Goal: Task Accomplishment & Management: Complete application form

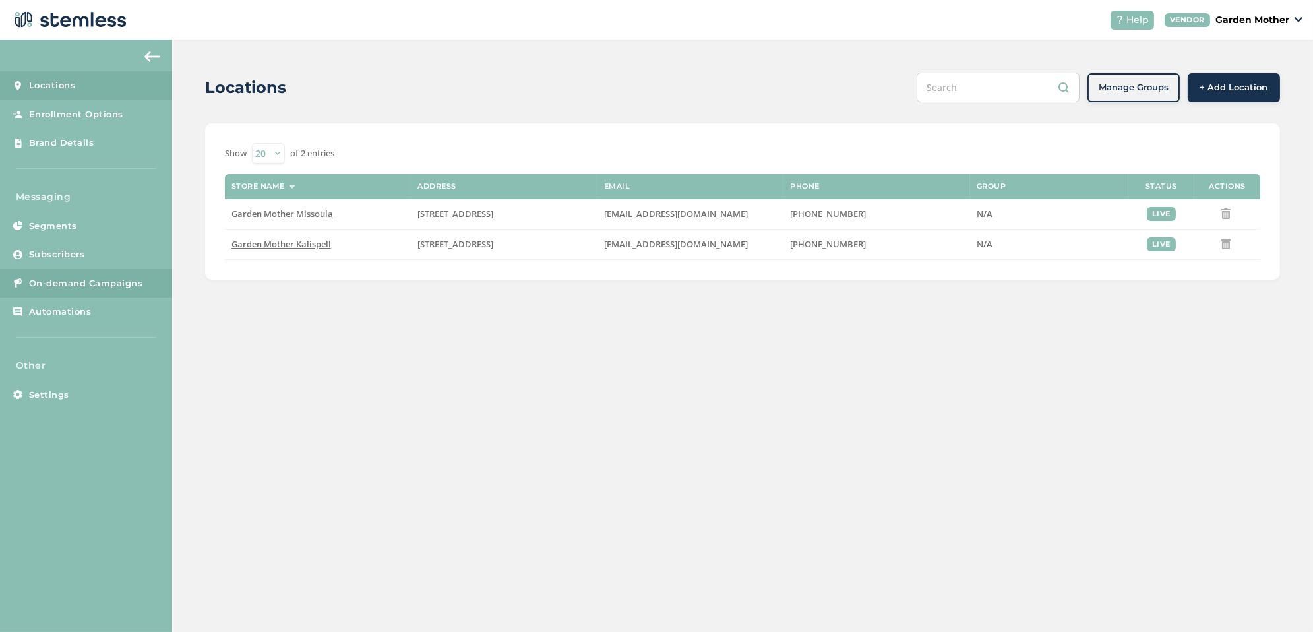
click at [98, 282] on span "On-demand Campaigns" at bounding box center [86, 283] width 114 height 13
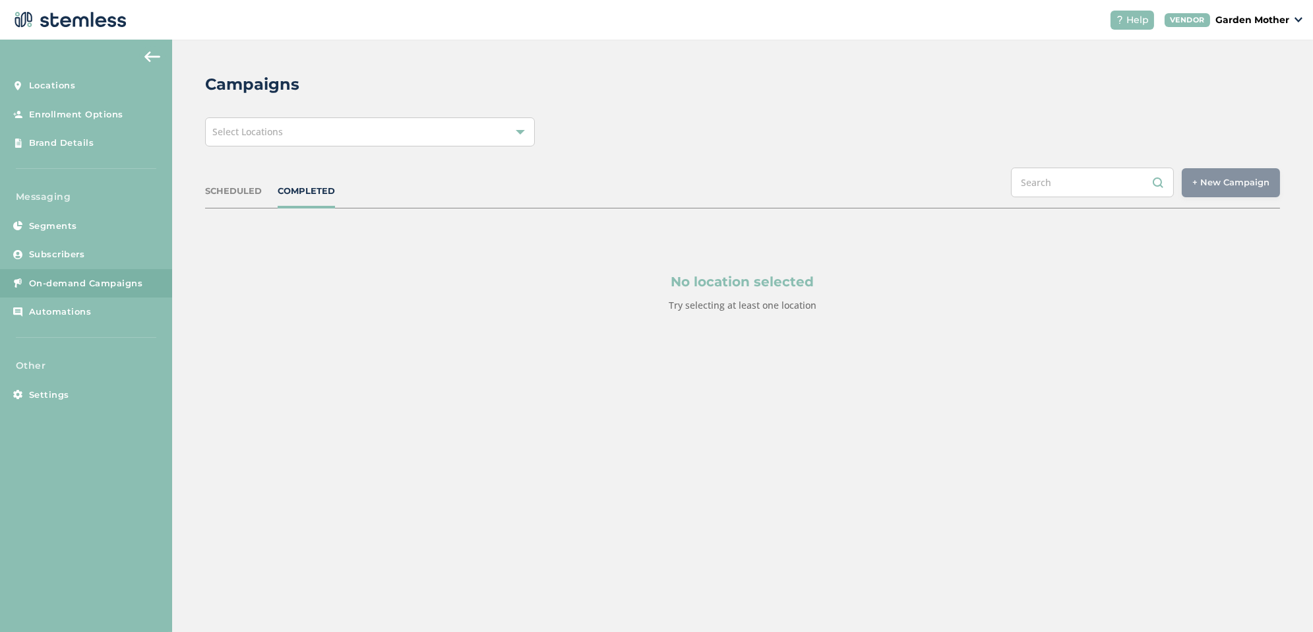
click at [277, 133] on span "Select Locations" at bounding box center [247, 131] width 71 height 13
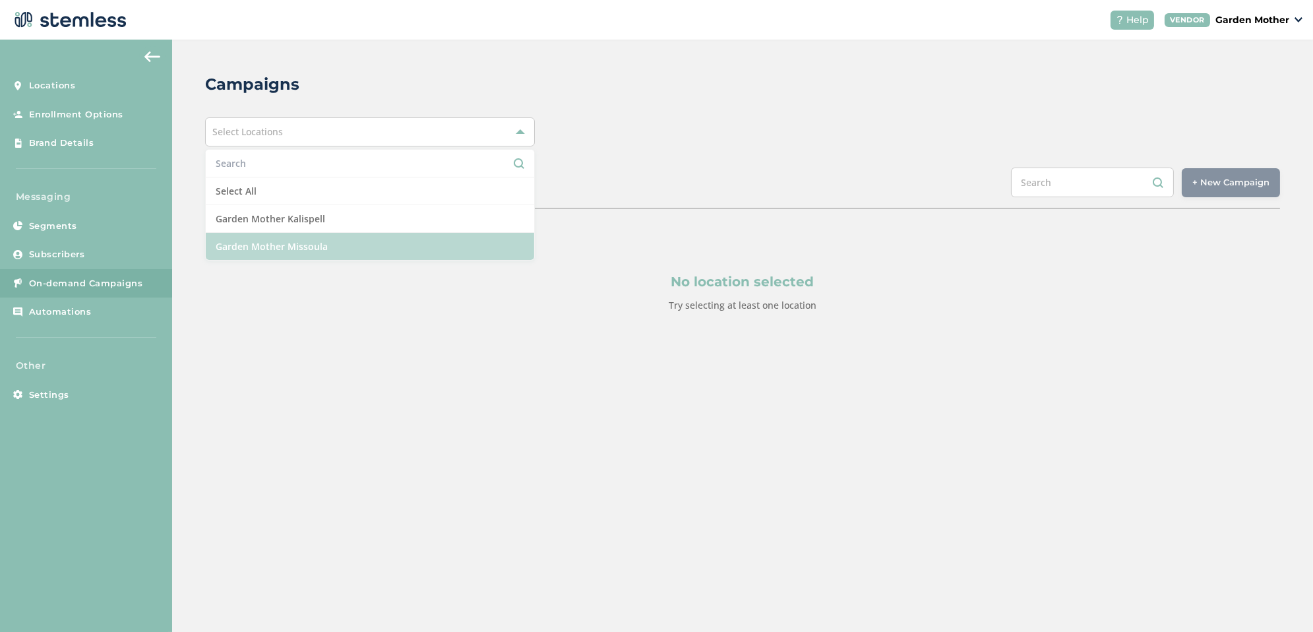
click at [260, 253] on li "Garden Mother Missoula" at bounding box center [370, 246] width 328 height 27
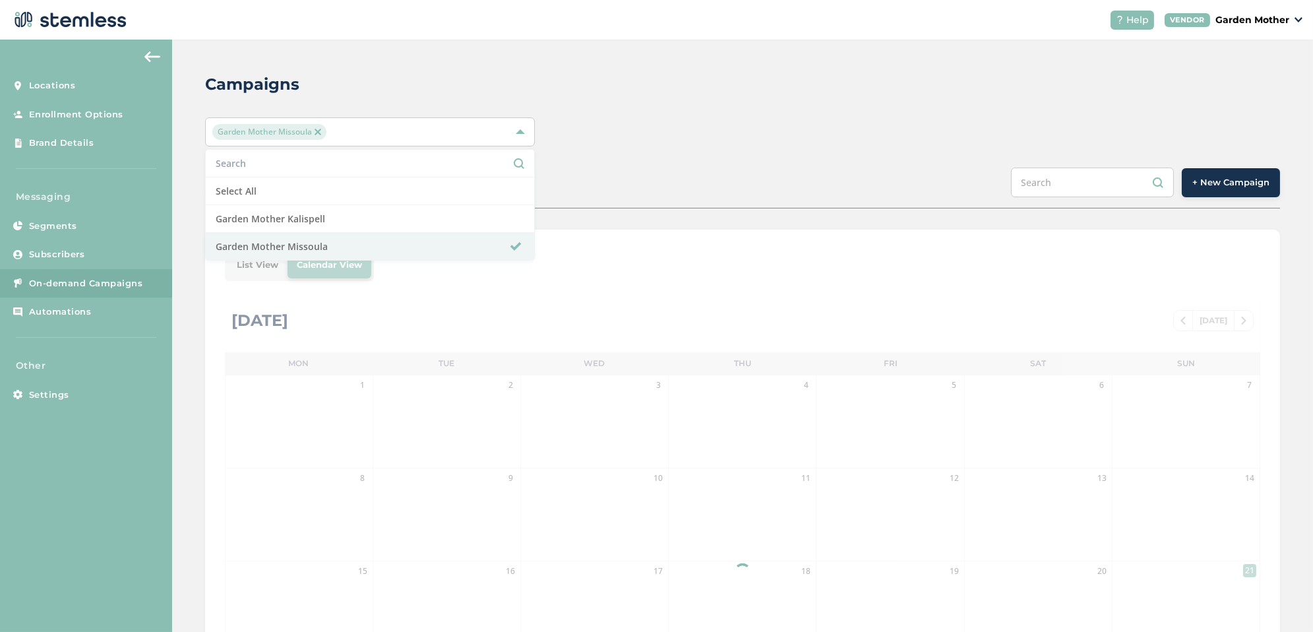
click at [690, 104] on div "Campaigns Garden Mother Missoula Select All Garden Mother Kalispell Garden Moth…" at bounding box center [742, 466] width 1141 height 853
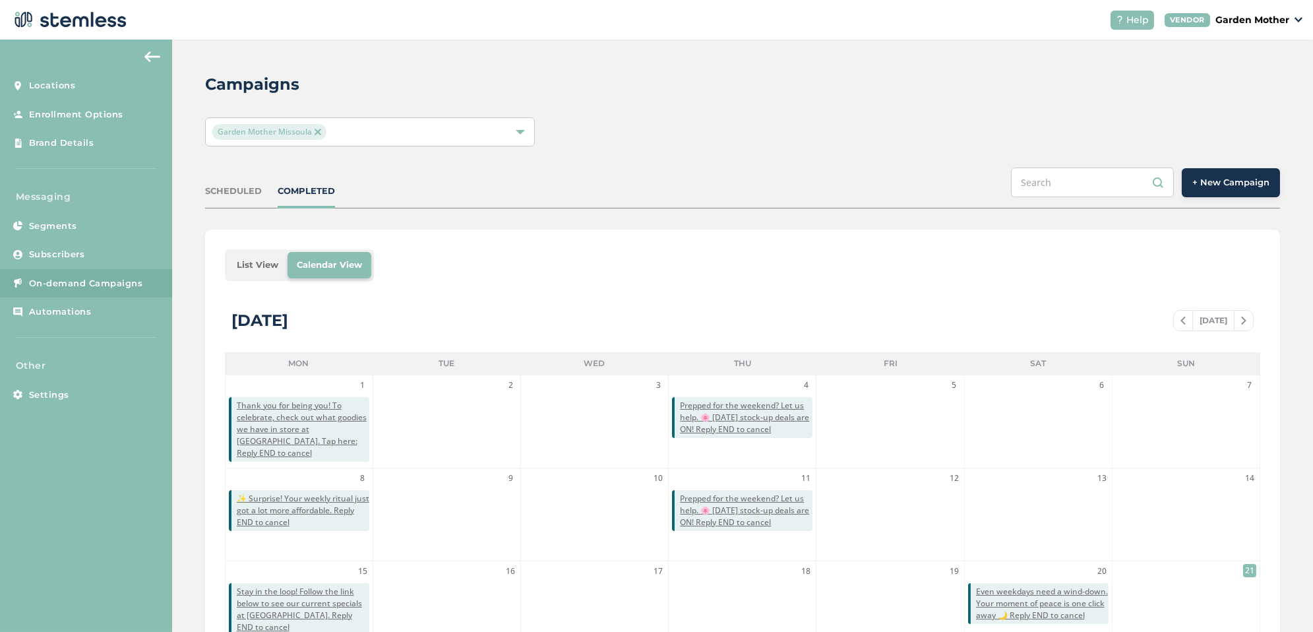
click at [1240, 194] on button "+ New Campaign" at bounding box center [1230, 182] width 98 height 29
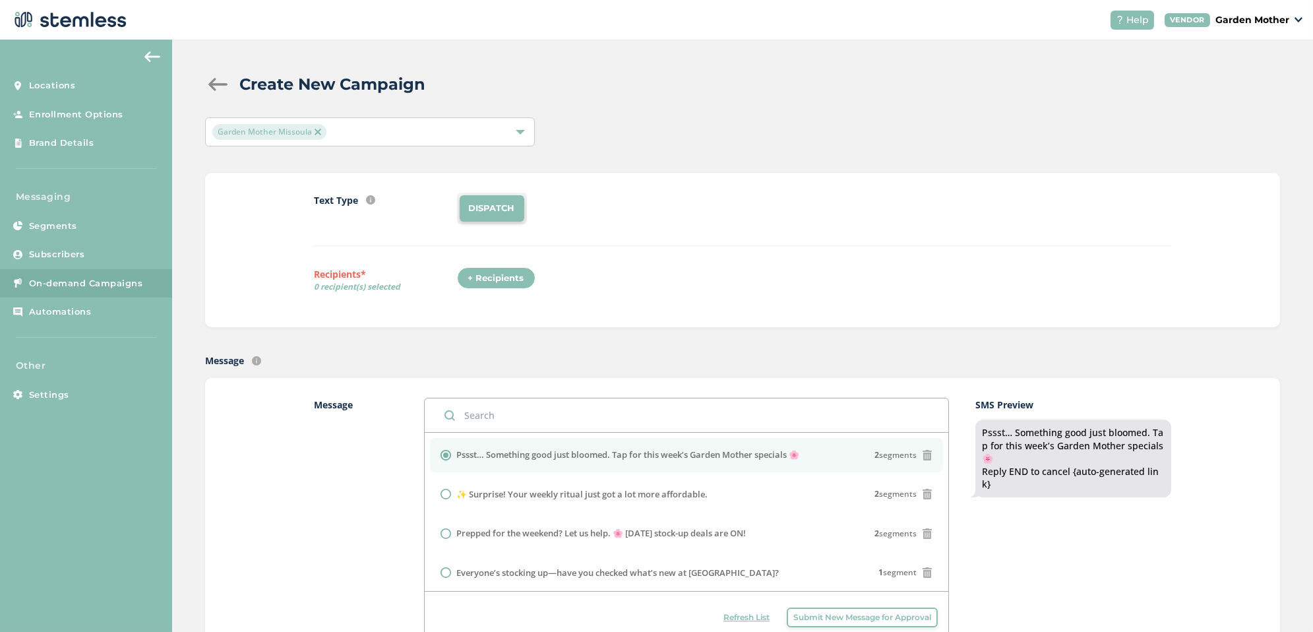
click at [481, 278] on div "+ Recipients" at bounding box center [496, 278] width 78 height 22
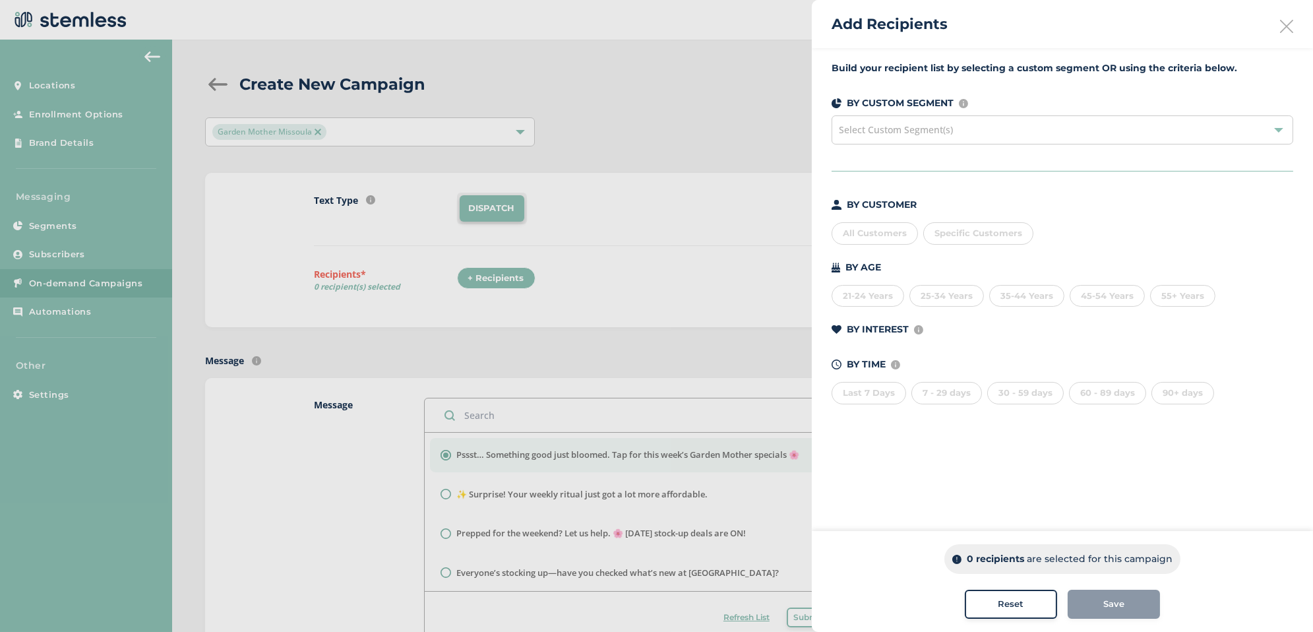
click at [858, 232] on div "All Customers" at bounding box center [874, 233] width 86 height 22
click at [1107, 601] on span "Save" at bounding box center [1113, 603] width 21 height 13
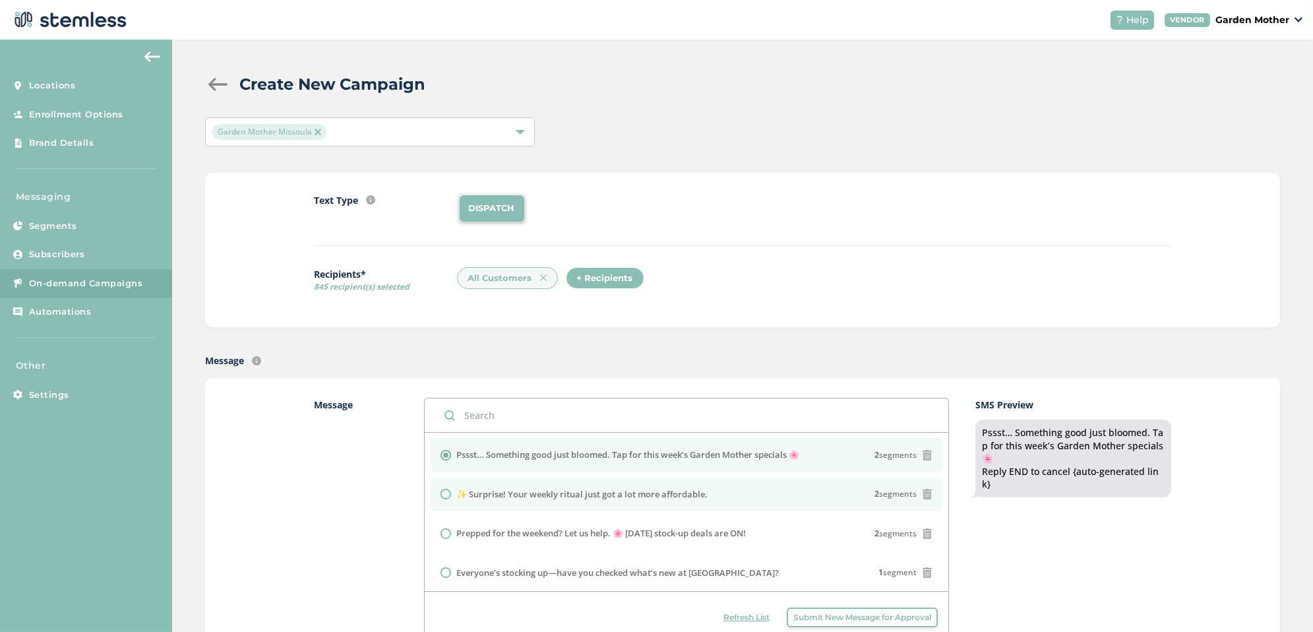
scroll to position [265, 0]
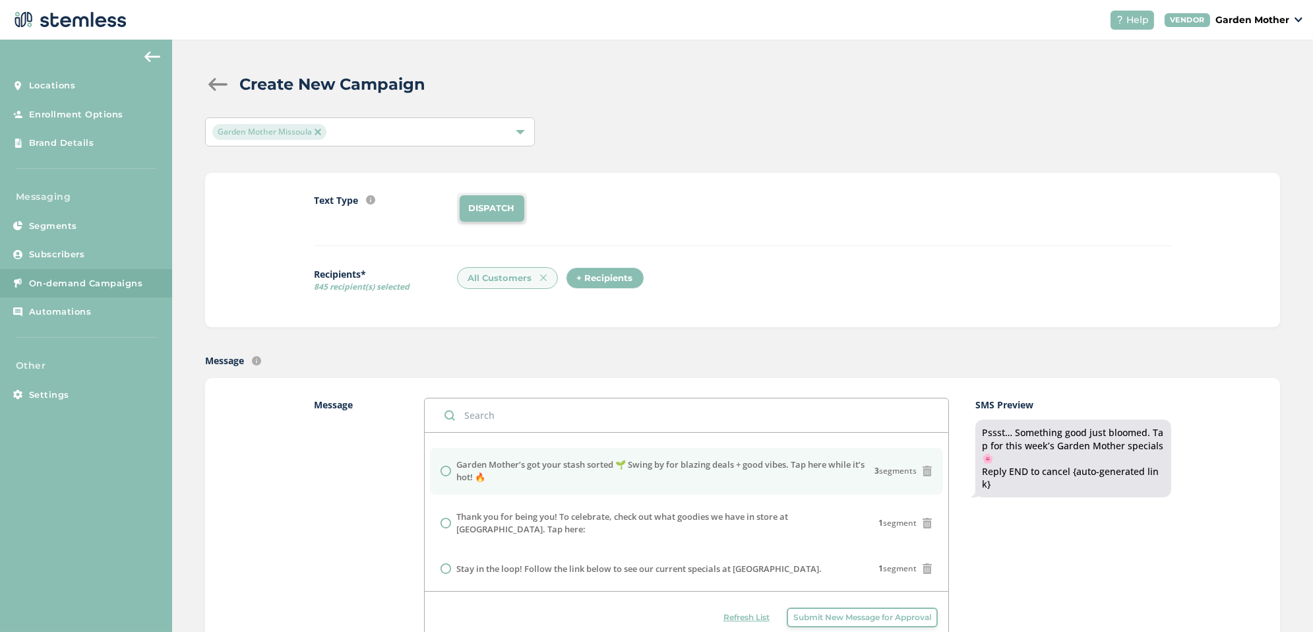
click at [609, 480] on label "Garden Mother’s got your stash sorted 🌱 Swing by for blazing deals + good vibes…" at bounding box center [665, 471] width 418 height 26
radio input "false"
radio input "true"
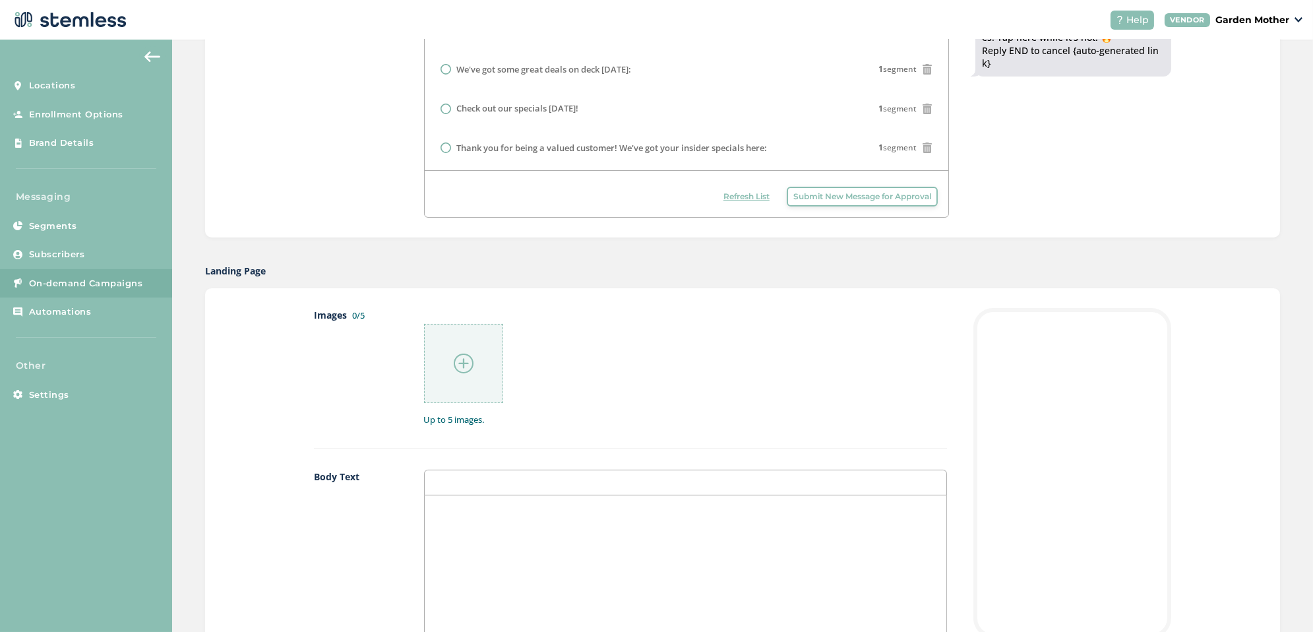
scroll to position [427, 0]
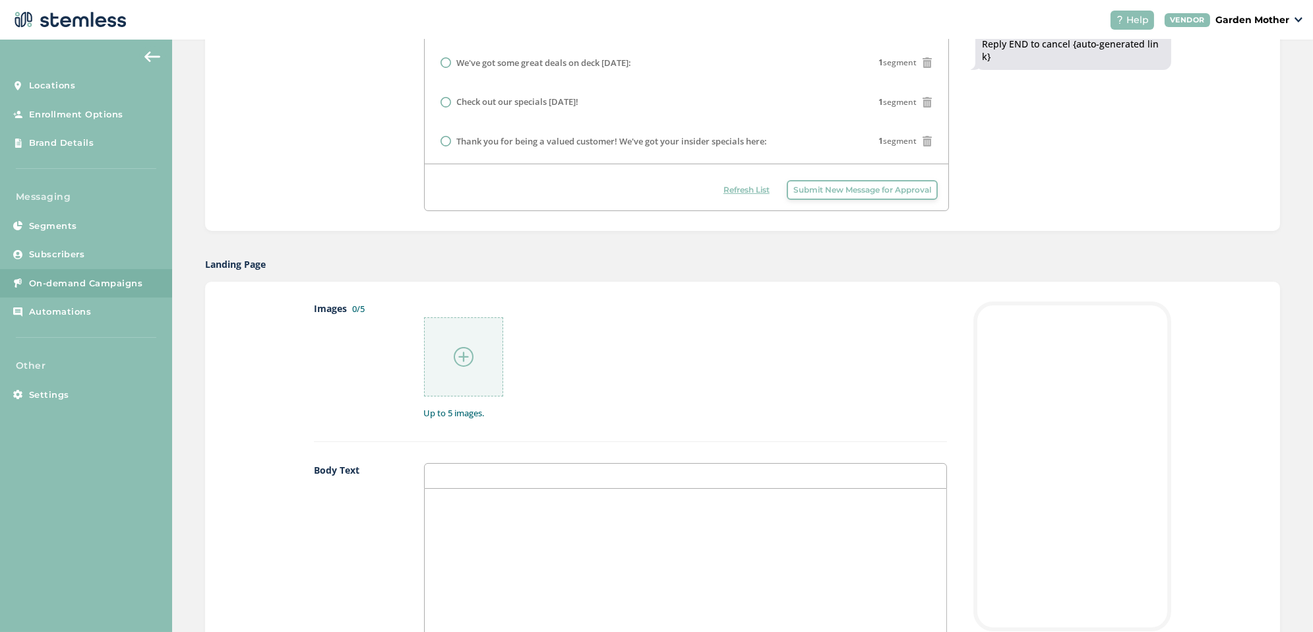
click at [489, 360] on div at bounding box center [463, 356] width 79 height 79
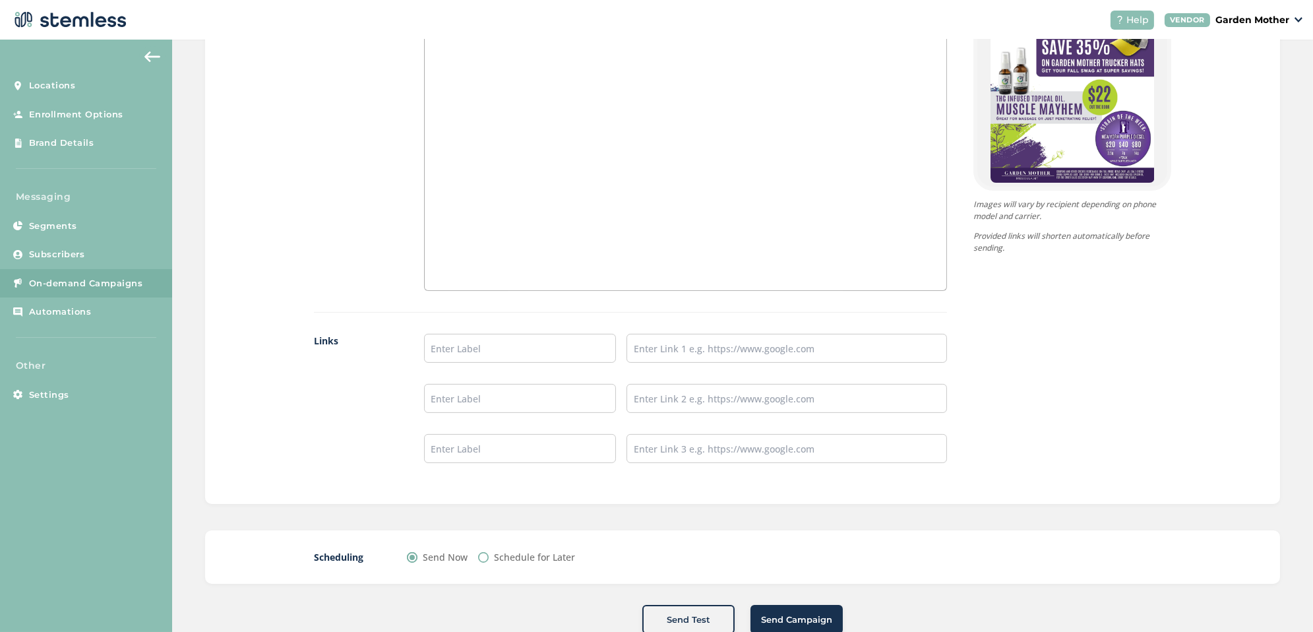
scroll to position [897, 0]
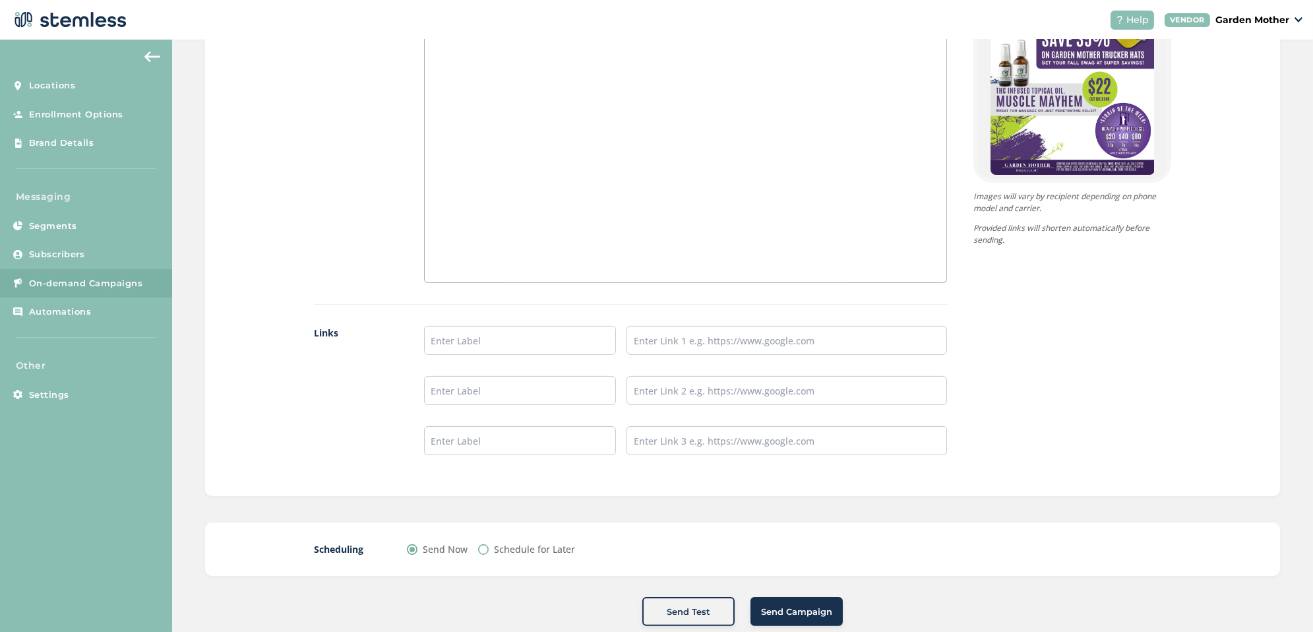
click at [546, 544] on label "Schedule for Later" at bounding box center [534, 549] width 81 height 14
click at [489, 544] on input "Schedule for Later" at bounding box center [483, 549] width 11 height 11
radio input "true"
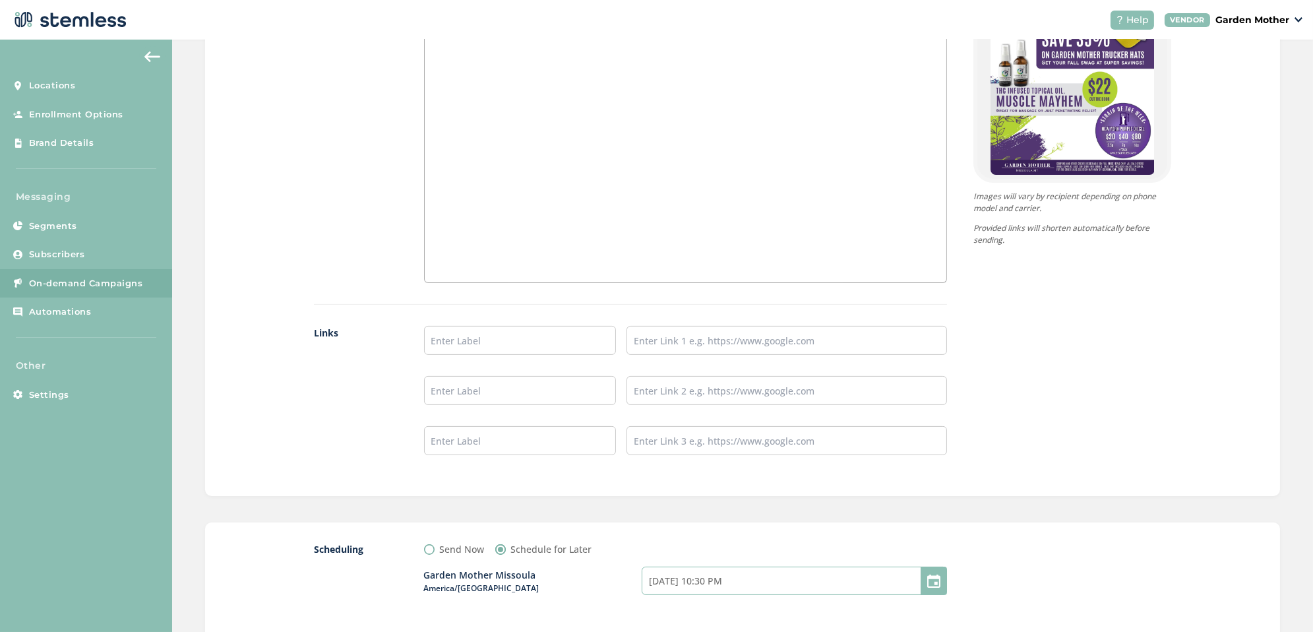
click at [707, 589] on input "[DATE] 10:30 PM" at bounding box center [793, 580] width 305 height 28
select select "22"
select select "30"
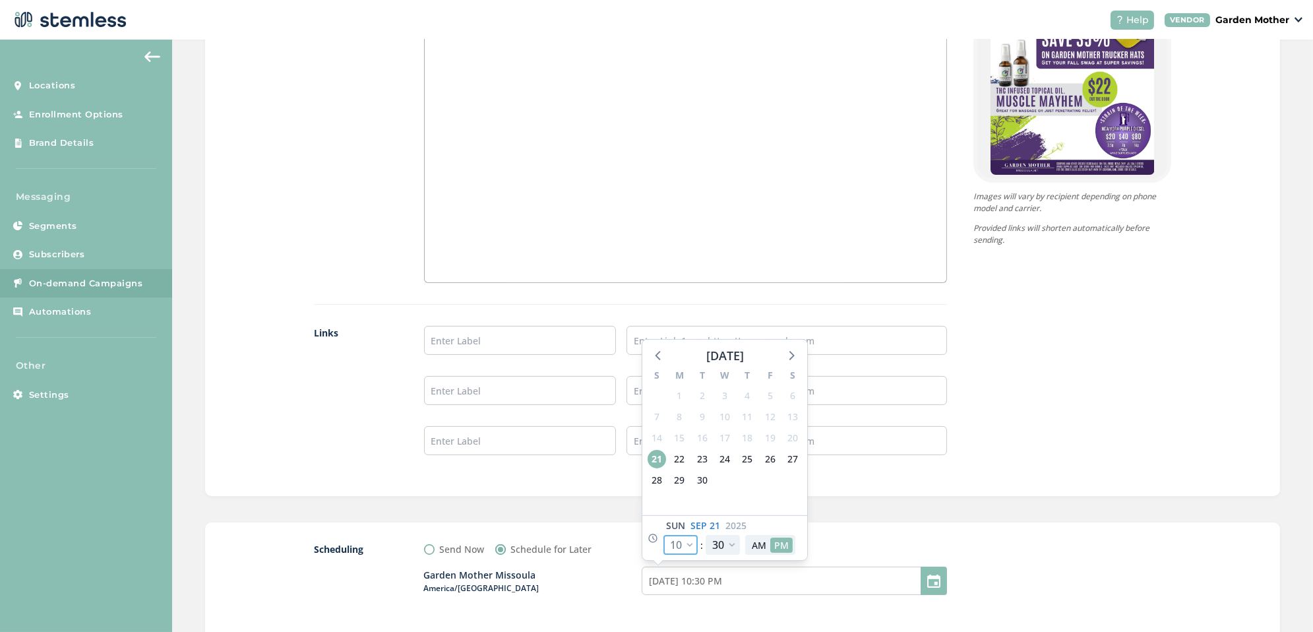
click at [694, 540] on select "12 1 2 3 4 5 6 7 8 9 10 11" at bounding box center [680, 545] width 34 height 20
select select "21"
click at [663, 535] on select "12 1 2 3 4 5 6 7 8 9 10 11" at bounding box center [680, 545] width 34 height 20
type input "[DATE] 9:30 PM"
select select "21"
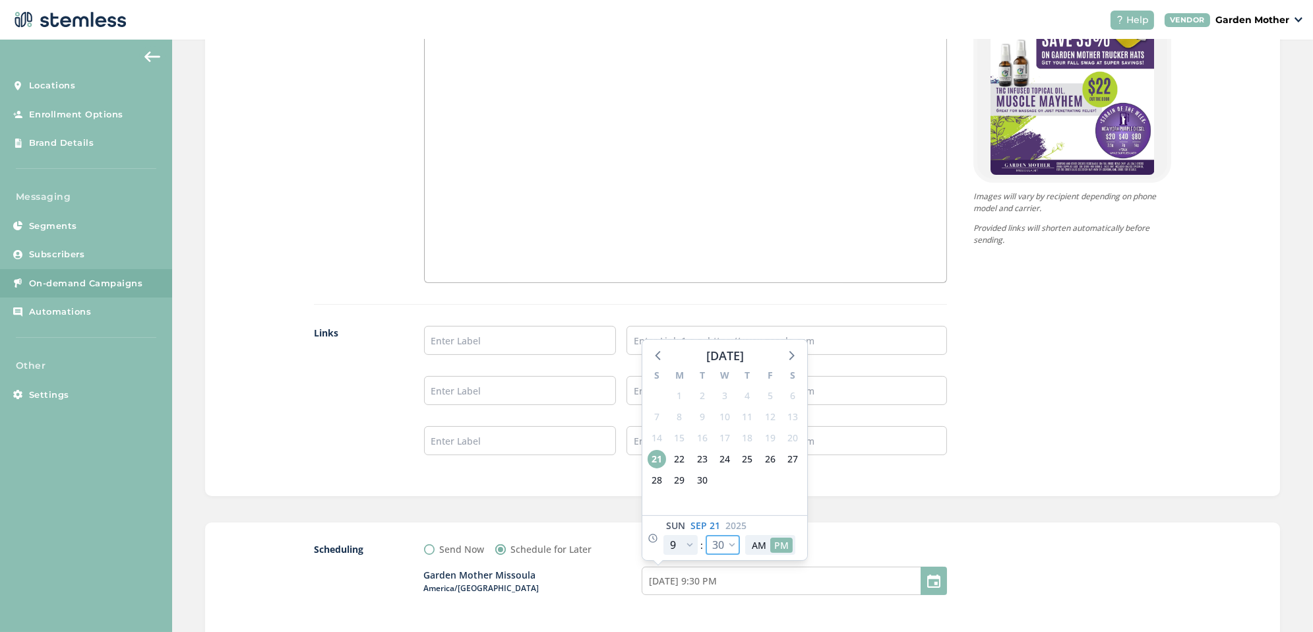
click at [723, 546] on select "00 05 10 15 20 25 30 35 40 45 50 55" at bounding box center [722, 545] width 34 height 20
select select "0"
click at [705, 535] on select "00 05 10 15 20 25 30 35 40 45 50 55" at bounding box center [722, 545] width 34 height 20
type input "[DATE] 9:00 PM"
select select "0"
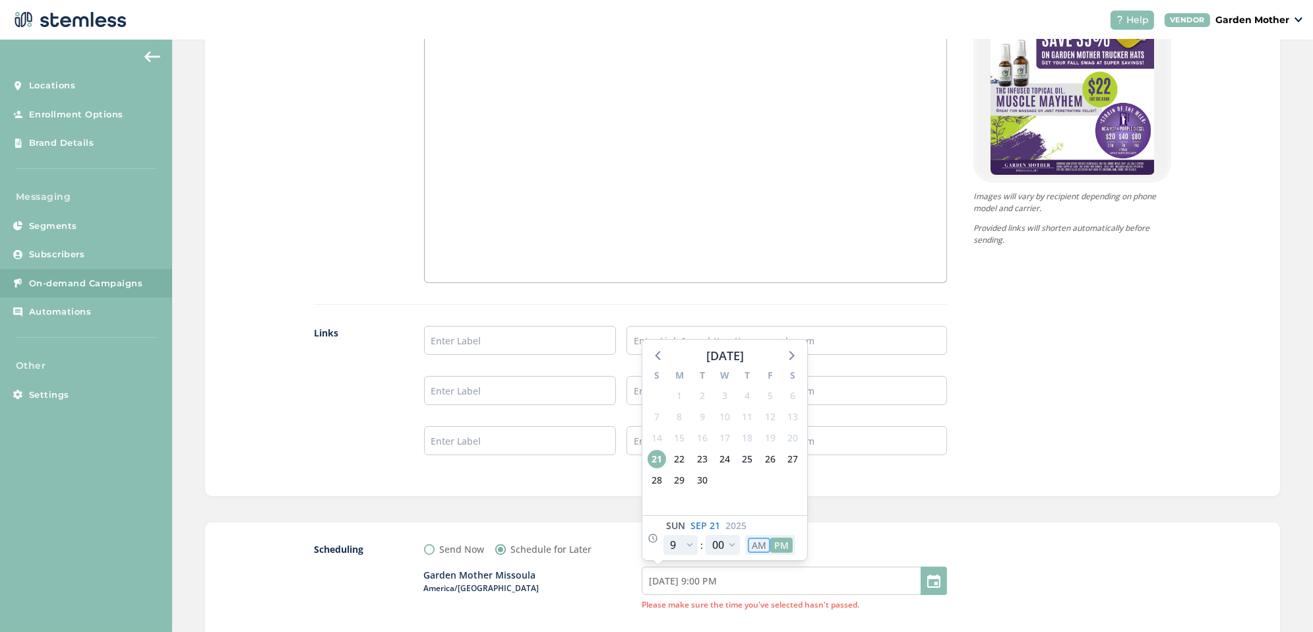
click at [755, 542] on button "AM" at bounding box center [759, 544] width 22 height 15
type input "[DATE] 9:00 AM"
select select "9"
click at [678, 456] on span "22" at bounding box center [679, 459] width 18 height 18
type input "[DATE] 9:00 AM"
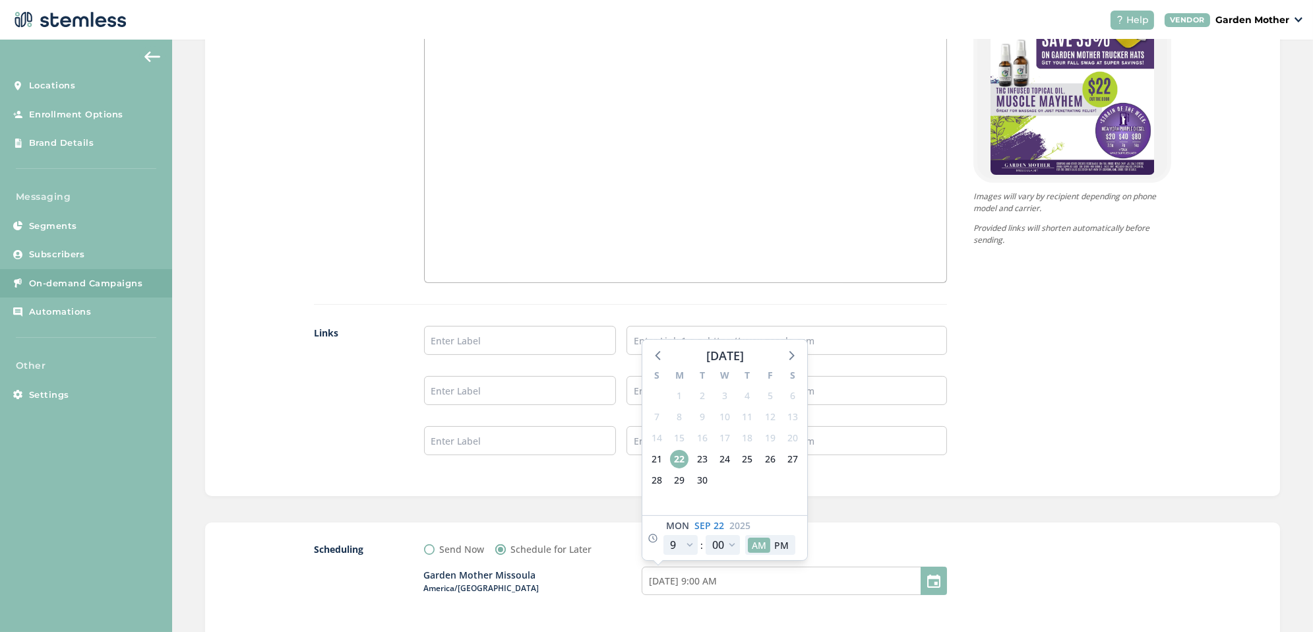
click at [852, 544] on div "Send Now Schedule for Later" at bounding box center [685, 549] width 523 height 14
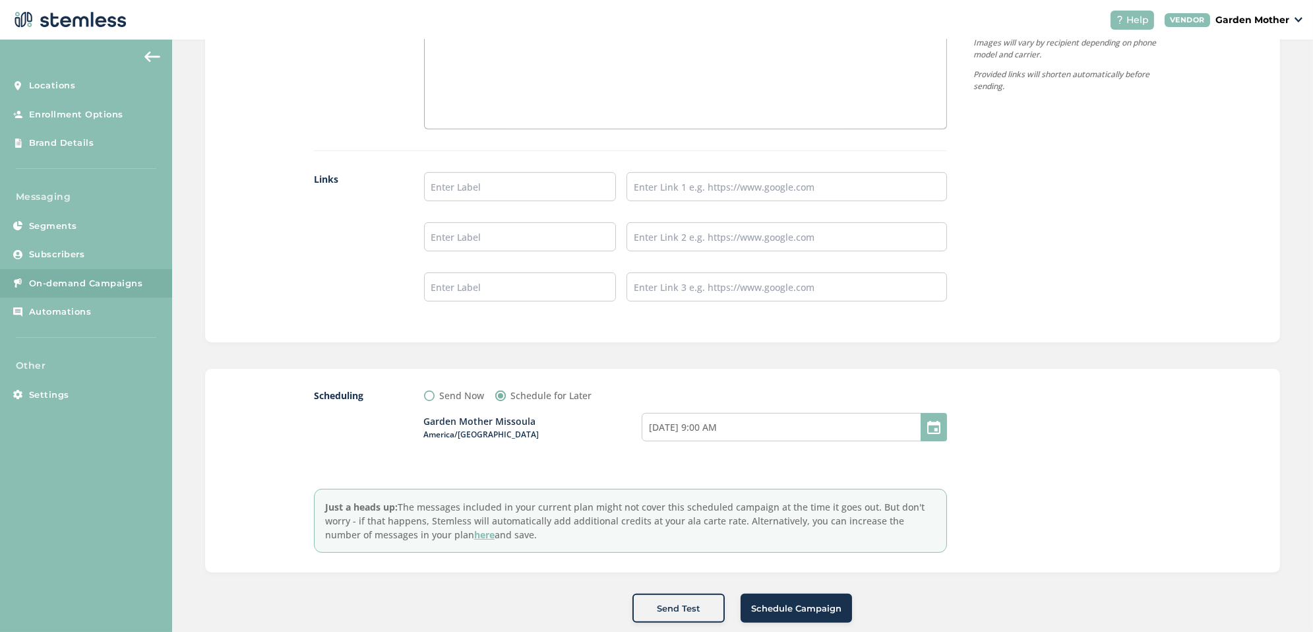
scroll to position [1069, 0]
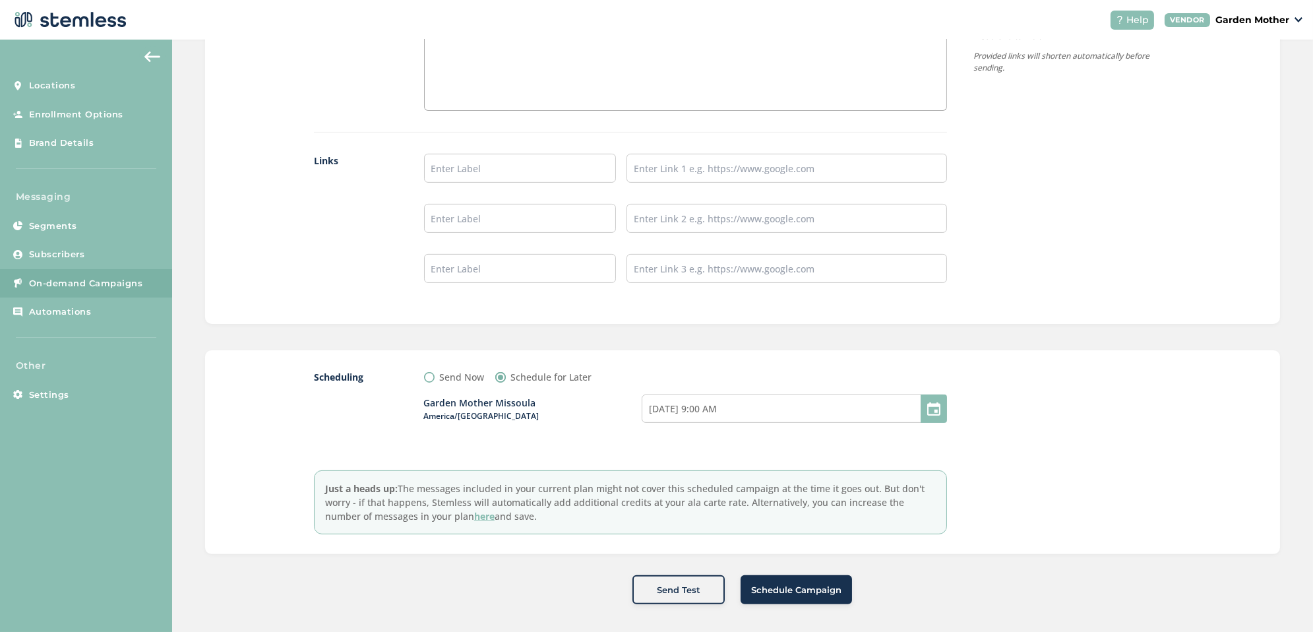
click at [805, 590] on span "Schedule Campaign" at bounding box center [796, 589] width 90 height 13
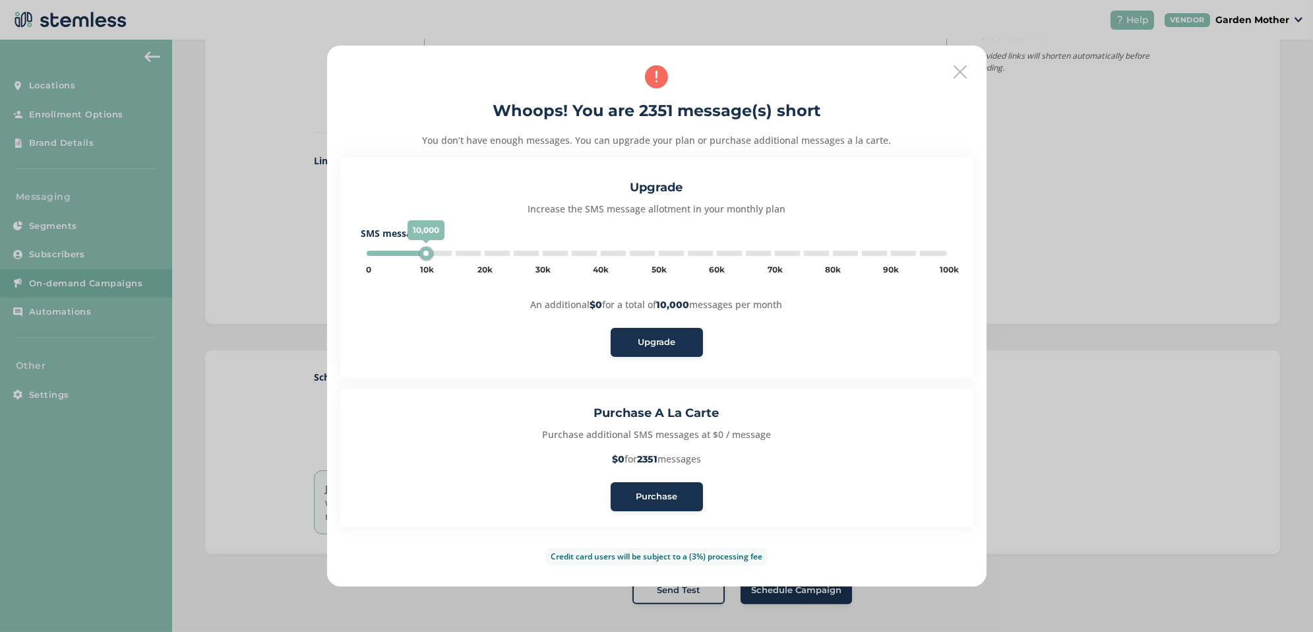
click at [652, 490] on span "Purchase" at bounding box center [657, 496] width 42 height 13
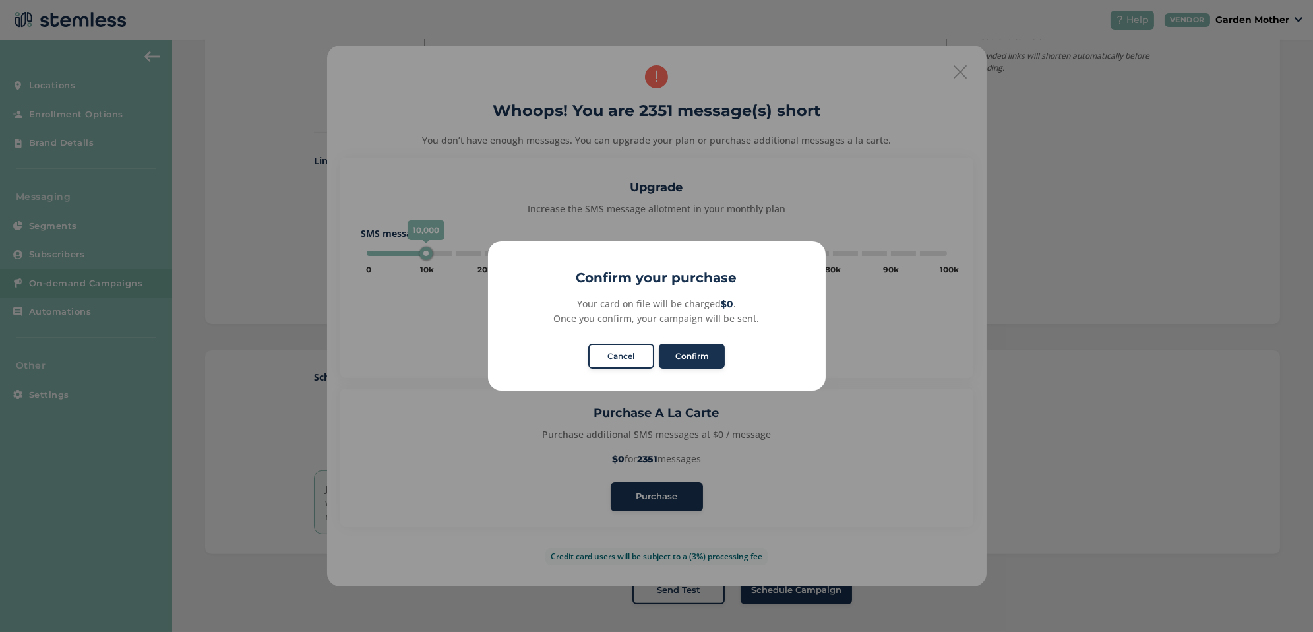
type input "5000"
click at [632, 365] on button "Cancel" at bounding box center [621, 355] width 66 height 25
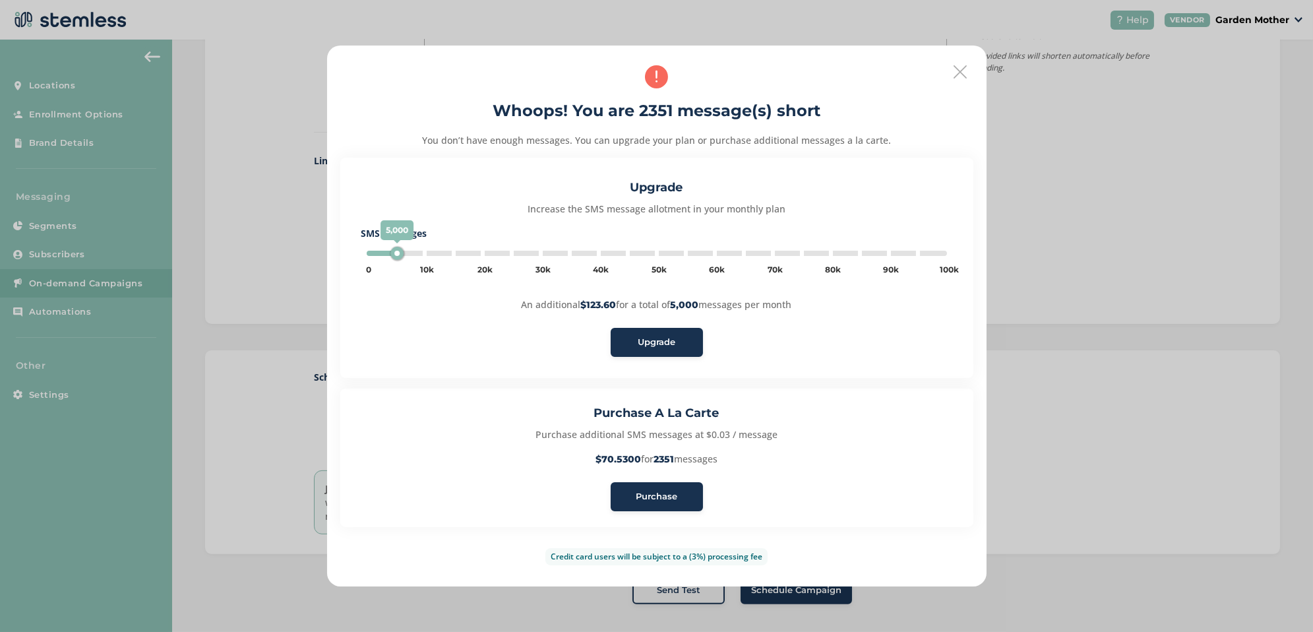
click at [647, 502] on button "Purchase" at bounding box center [657, 496] width 92 height 29
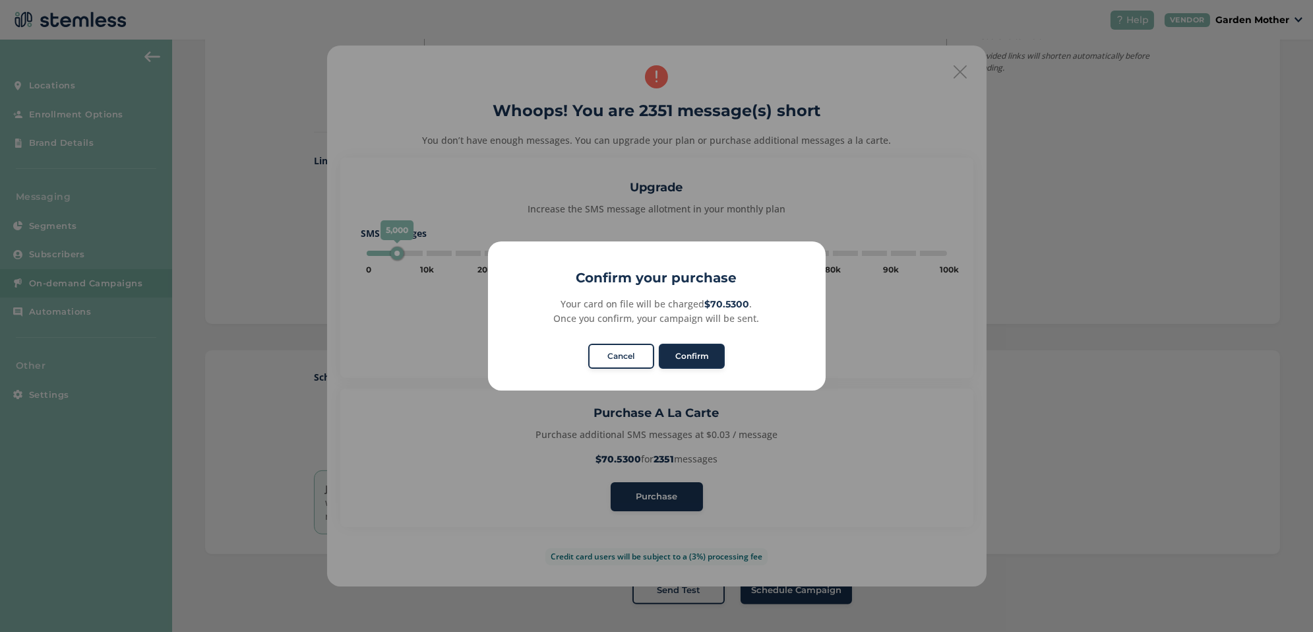
click at [692, 353] on button "Confirm" at bounding box center [692, 355] width 66 height 25
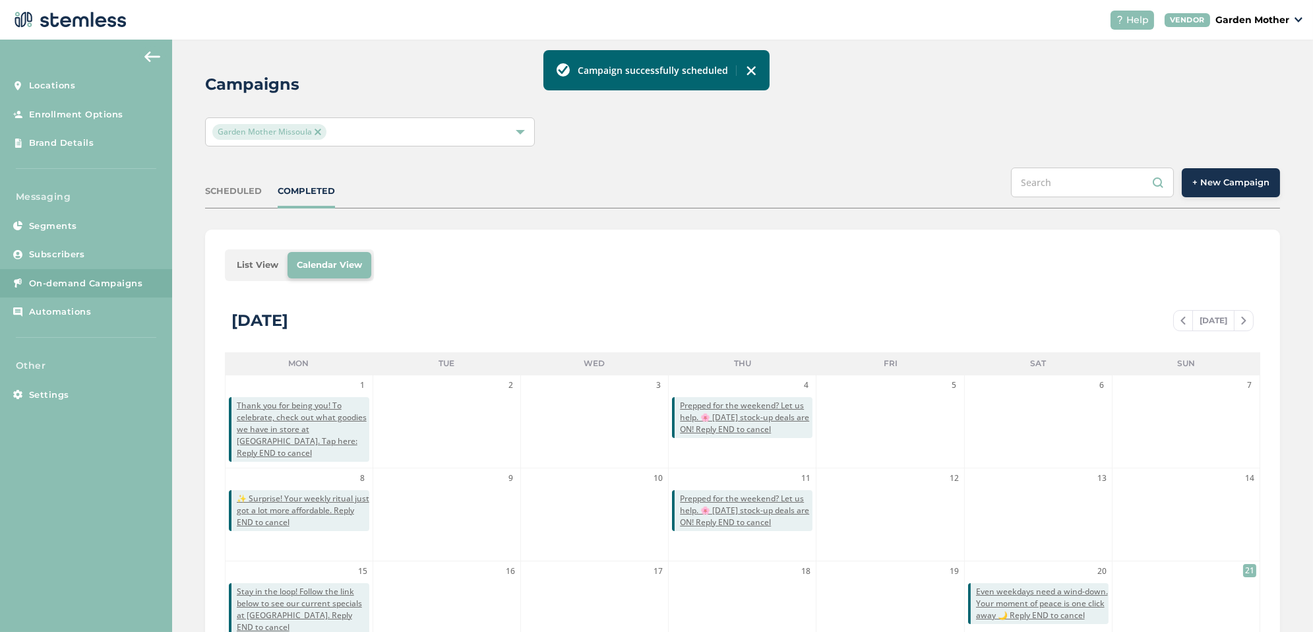
click at [235, 198] on div "SCHEDULED COMPLETED + New Campaign" at bounding box center [742, 187] width 1075 height 41
click at [235, 188] on div "SCHEDULED" at bounding box center [233, 191] width 57 height 13
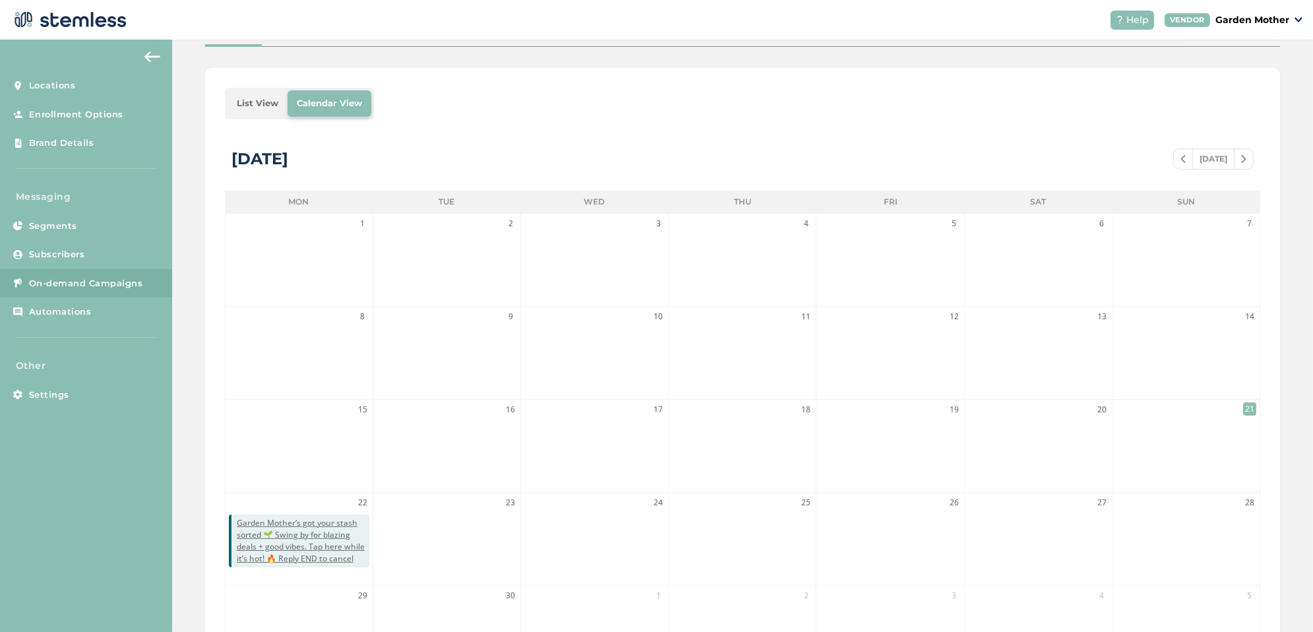
scroll to position [258, 0]
